Goal: Information Seeking & Learning: Learn about a topic

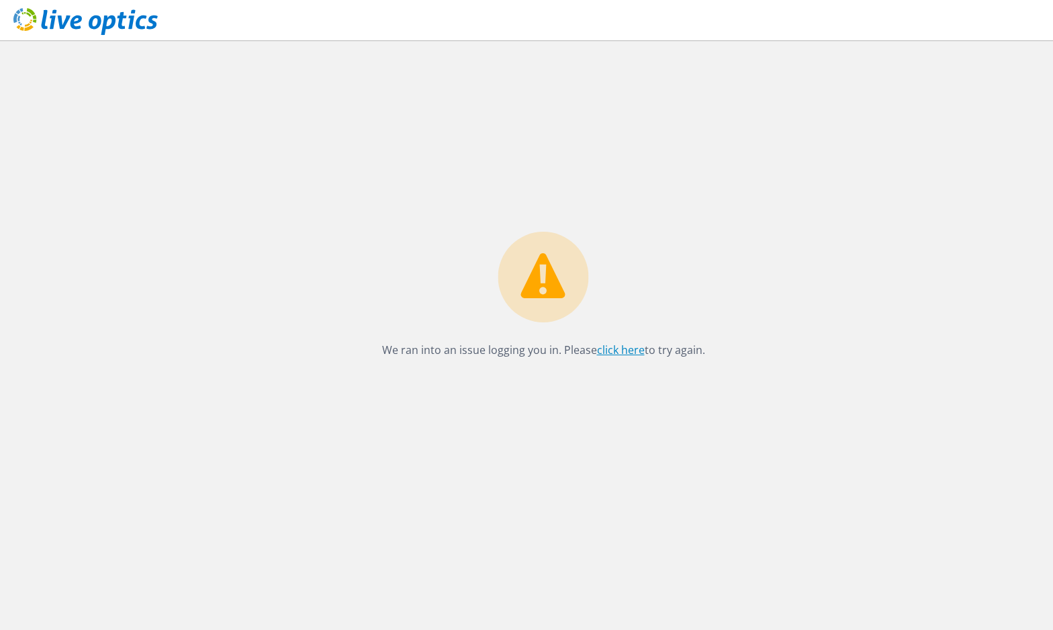
click at [624, 351] on link "click here" at bounding box center [621, 350] width 48 height 15
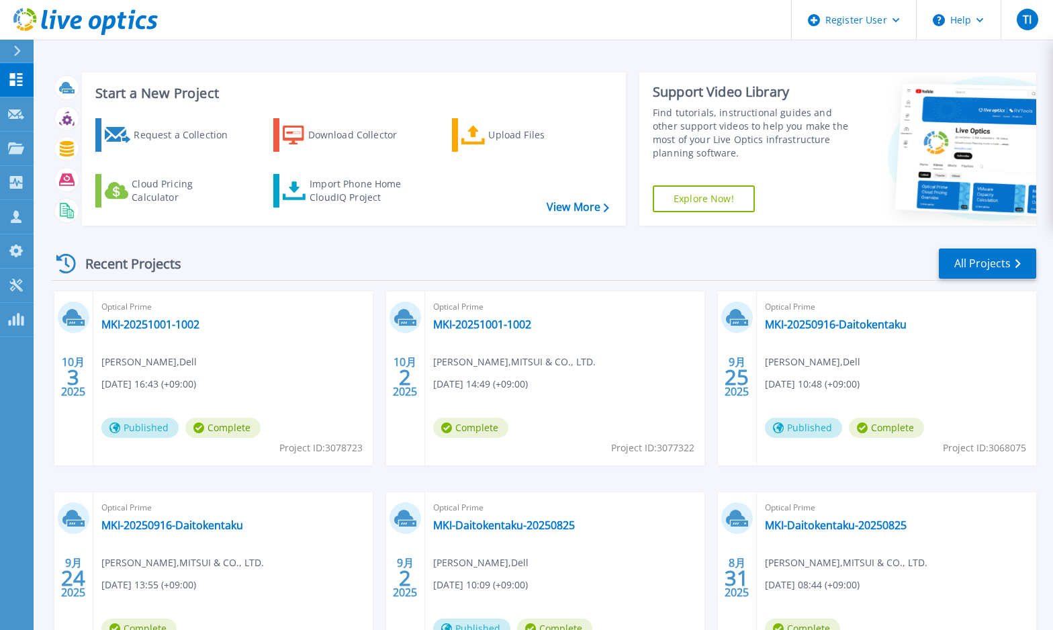
click at [527, 259] on div "Recent Projects All Projects" at bounding box center [544, 264] width 985 height 34
click at [742, 266] on div "Recent Projects All Projects" at bounding box center [544, 264] width 985 height 34
click at [193, 327] on link "MKI-20251001-1002" at bounding box center [150, 324] width 98 height 13
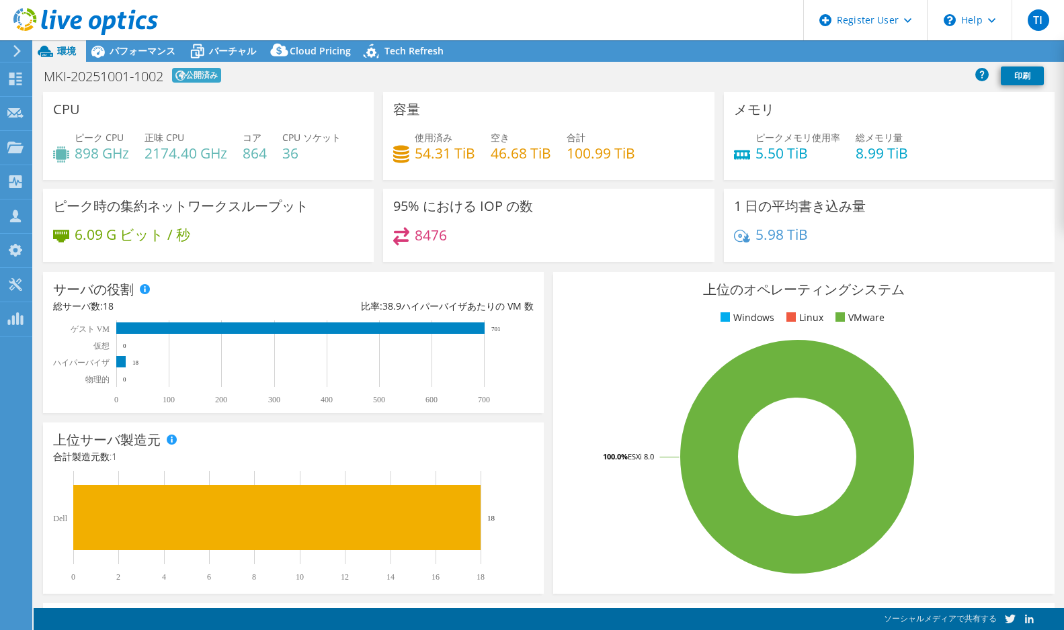
click at [458, 69] on div "MKI-20251001-1002 公開済み 印刷" at bounding box center [549, 75] width 1030 height 25
select select "USD"
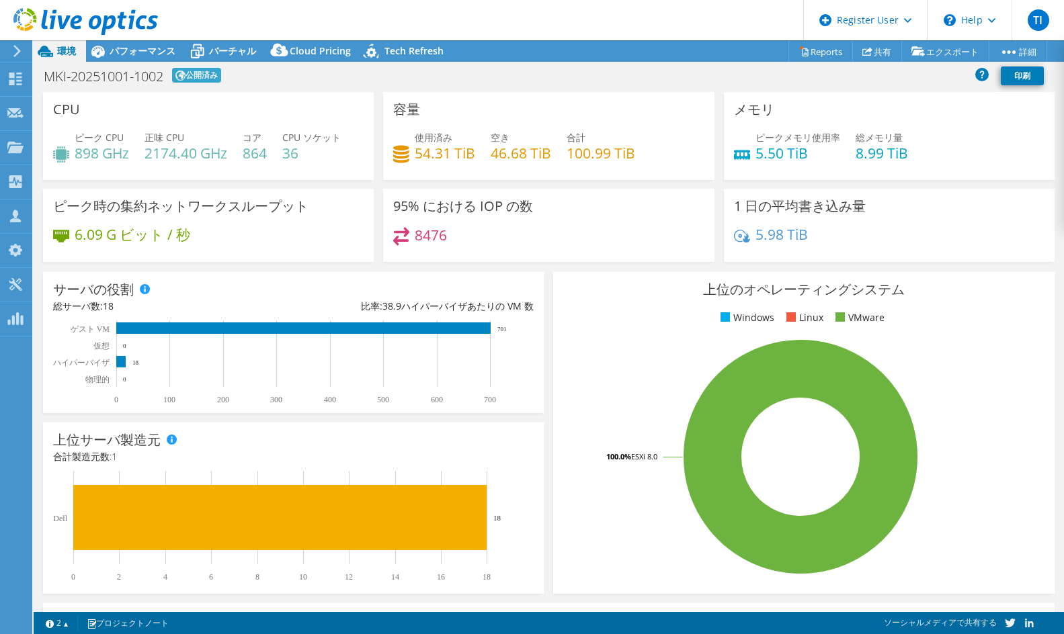
click at [130, 261] on div "ピーク時の集約ネットワークスループット 6.09 G ビット / 秒" at bounding box center [208, 225] width 331 height 73
click at [163, 51] on span "パフォーマンス" at bounding box center [143, 50] width 66 height 13
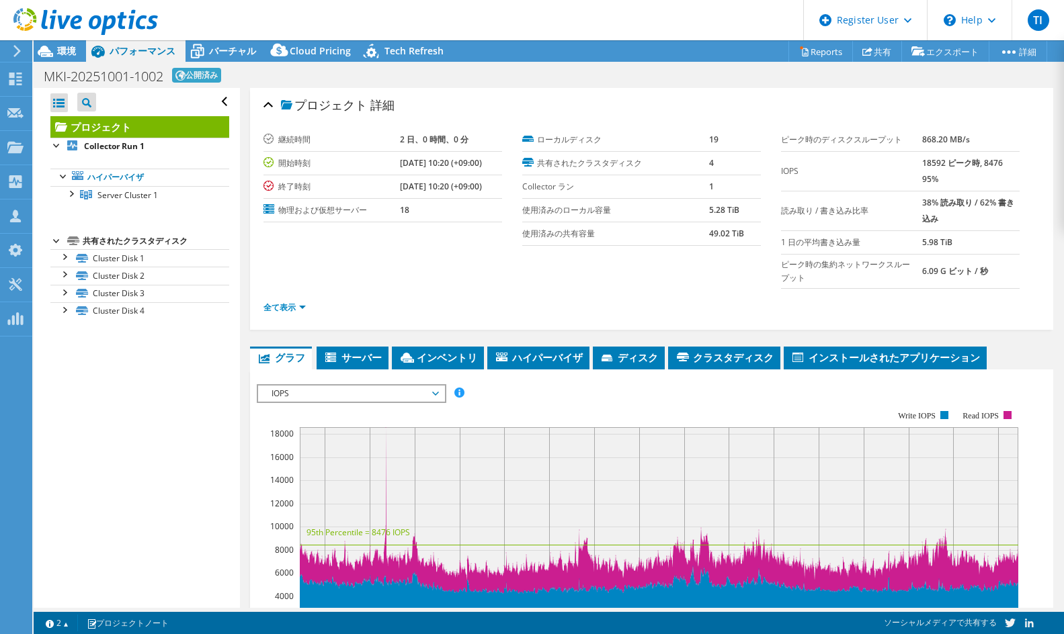
click at [377, 292] on div "全て表示" at bounding box center [651, 308] width 776 height 38
click at [299, 308] on link "全て表示" at bounding box center [284, 307] width 42 height 11
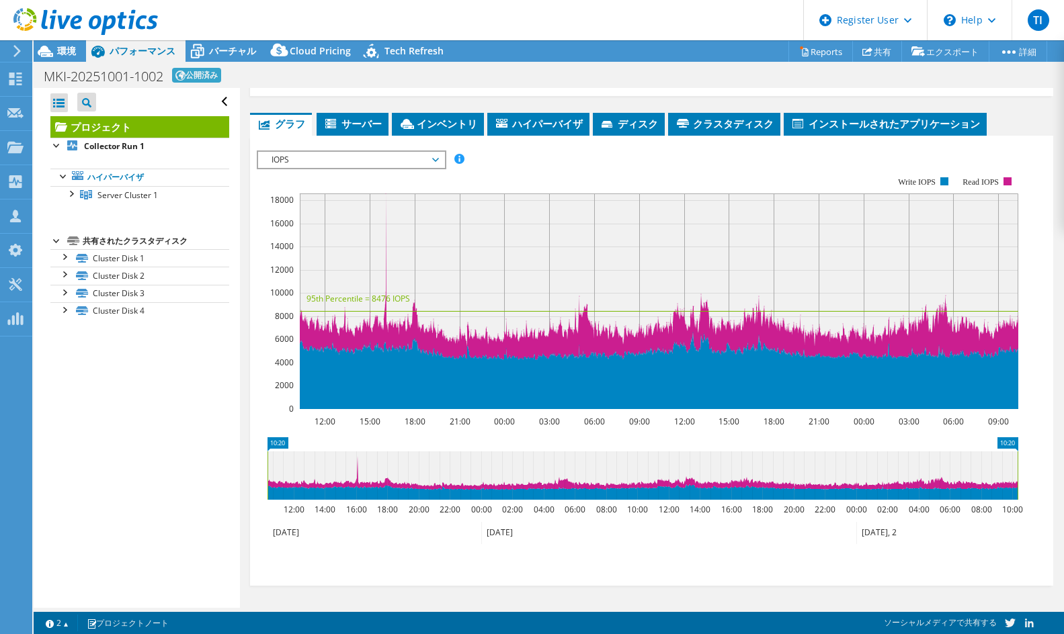
scroll to position [478, 0]
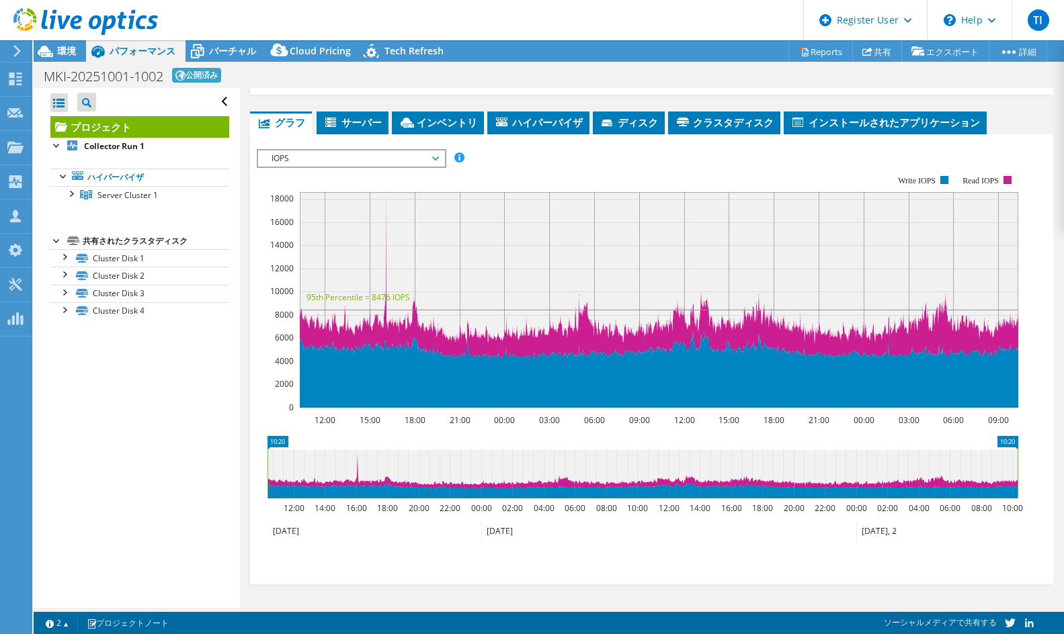
click at [533, 439] on icon "10:20 10:20 12:00 14:00 16:00 18:00 20:00 22:00 00:00 02:00 04:00 06:00 08:00 1…" at bounding box center [642, 489] width 771 height 107
click at [548, 161] on rect at bounding box center [637, 291] width 761 height 269
click at [382, 153] on span "IOPS" at bounding box center [351, 158] width 173 height 16
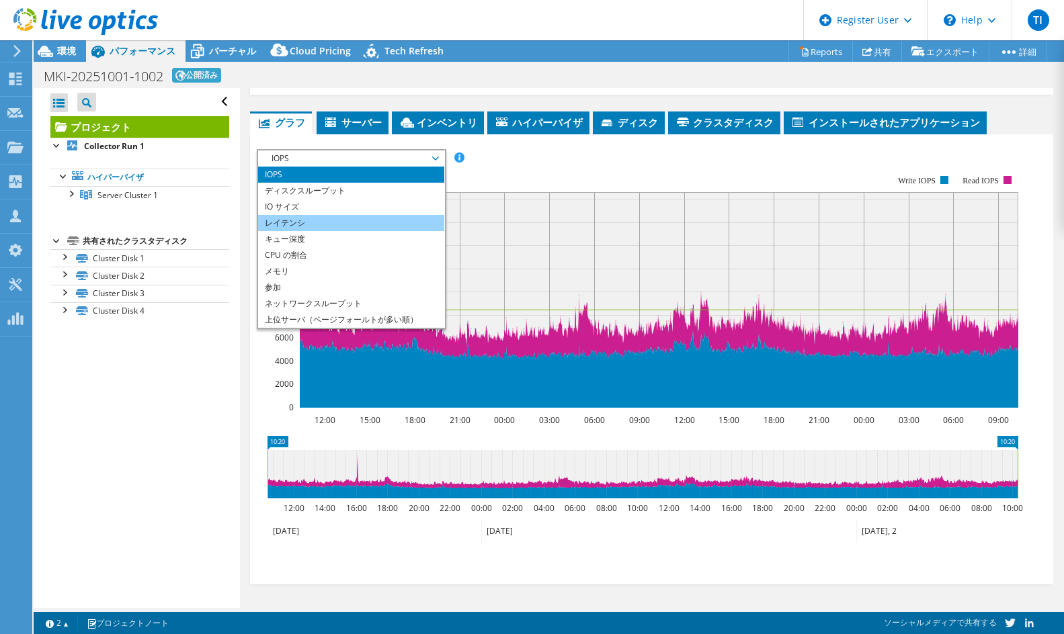
click at [360, 222] on li "レイテンシ" at bounding box center [351, 223] width 186 height 16
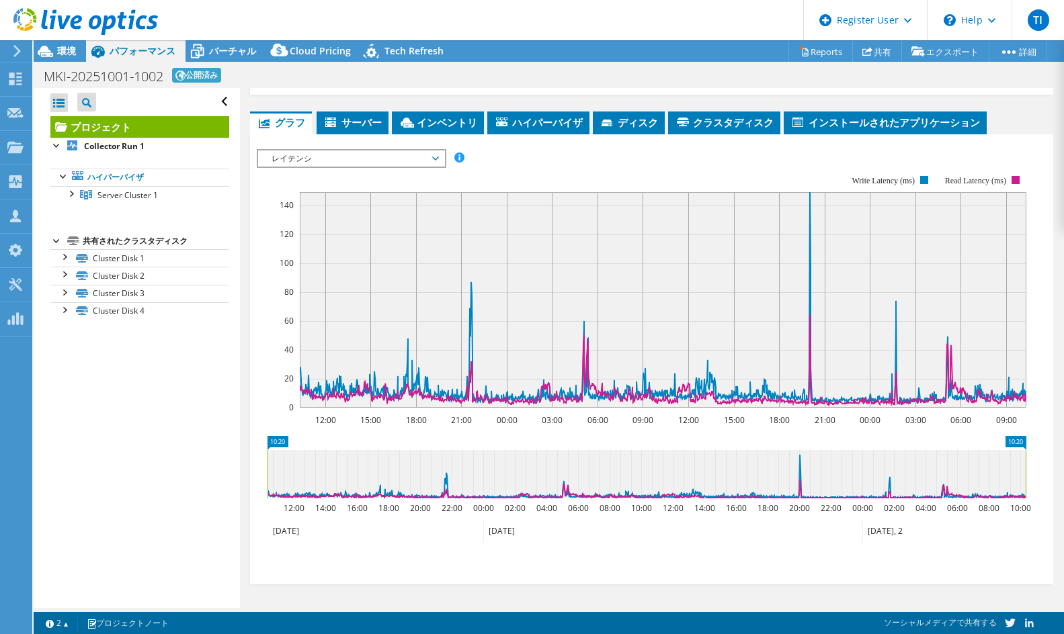
click at [263, 403] on rect at bounding box center [641, 291] width 769 height 269
click at [375, 417] on text "15:00" at bounding box center [369, 420] width 21 height 11
click at [423, 417] on text "18:00" at bounding box center [415, 420] width 21 height 11
click at [743, 343] on rect at bounding box center [663, 300] width 726 height 216
click at [177, 424] on div "すべて開く すべて閉じる プロジェクトツリーフィルタ プロジェクト" at bounding box center [137, 348] width 206 height 520
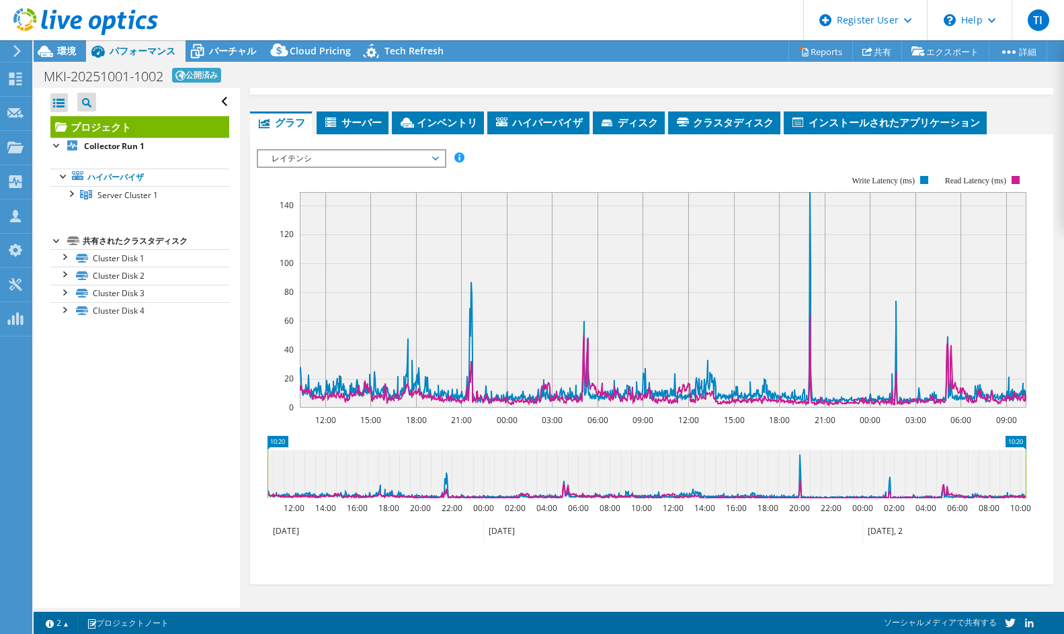
click at [58, 517] on div "すべて開く すべて閉じる プロジェクトツリーフィルタ プロジェクト" at bounding box center [137, 348] width 206 height 520
click at [690, 436] on icon "10:20 10:20 12:00 14:00 16:00 18:00 20:00 22:00 00:00 02:00 04:00 06:00 08:00 1…" at bounding box center [646, 489] width 779 height 107
